Goal: Task Accomplishment & Management: Use online tool/utility

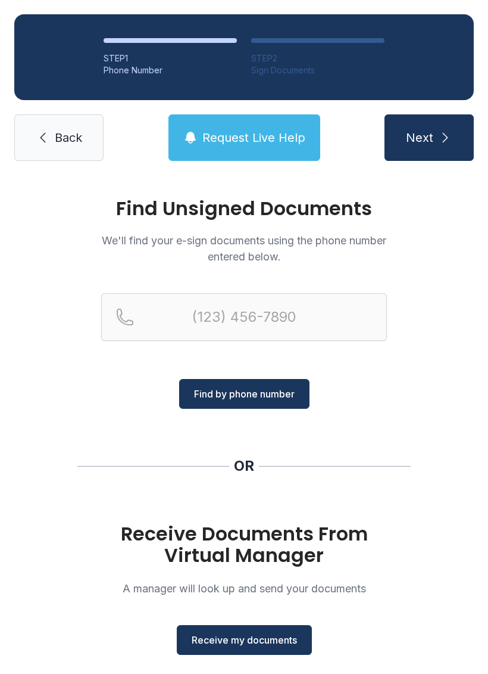
click at [233, 643] on span "Receive my documents" at bounding box center [244, 639] width 105 height 14
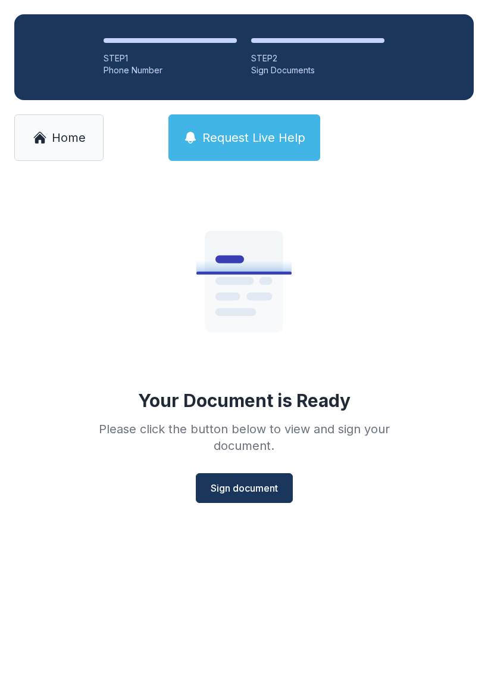
click at [226, 488] on span "Sign document" at bounding box center [244, 488] width 67 height 14
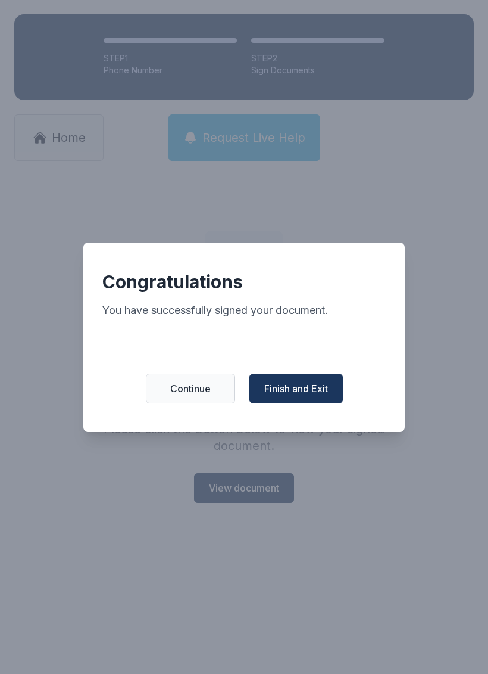
click at [307, 403] on button "Finish and Exit" at bounding box center [296, 388] width 93 height 30
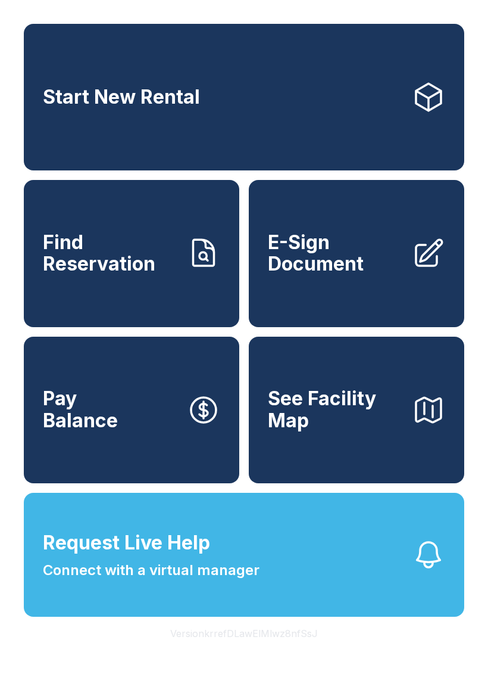
click at [432, 673] on div "Start New Rental Find Reservation E-Sign Document Pay Balance See Facility Map …" at bounding box center [244, 337] width 488 height 674
click at [358, 275] on span "E-Sign Document" at bounding box center [335, 253] width 135 height 43
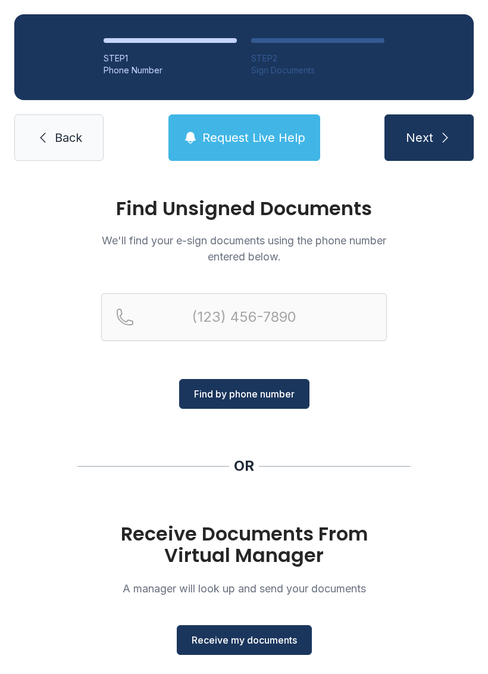
click at [281, 643] on span "Receive my documents" at bounding box center [244, 639] width 105 height 14
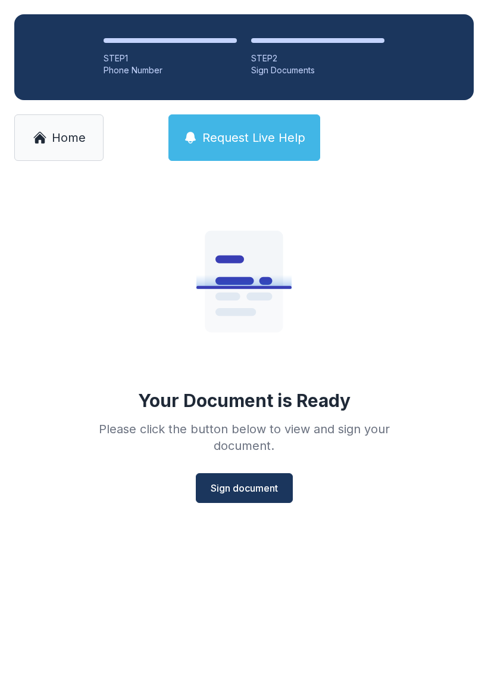
click at [239, 494] on span "Sign document" at bounding box center [244, 488] width 67 height 14
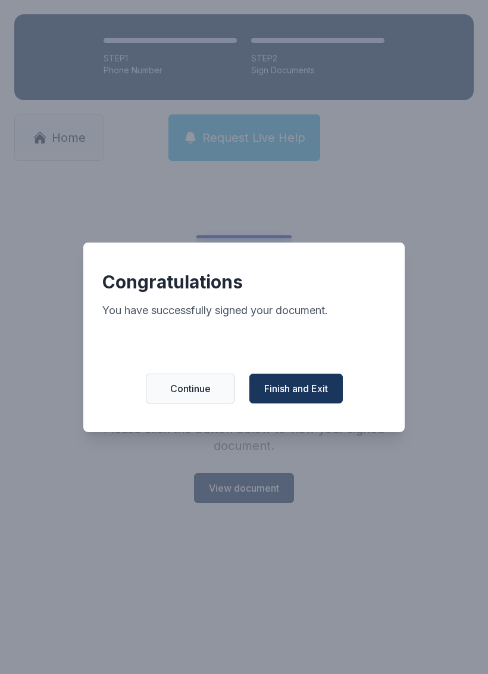
click at [301, 391] on span "Finish and Exit" at bounding box center [296, 388] width 64 height 14
